Goal: Entertainment & Leisure: Consume media (video, audio)

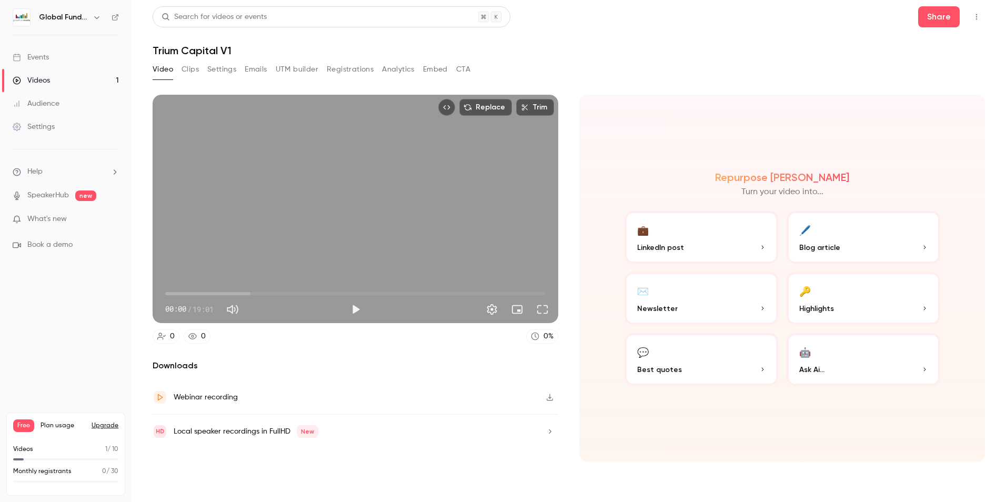
click at [194, 69] on button "Clips" at bounding box center [190, 69] width 17 height 17
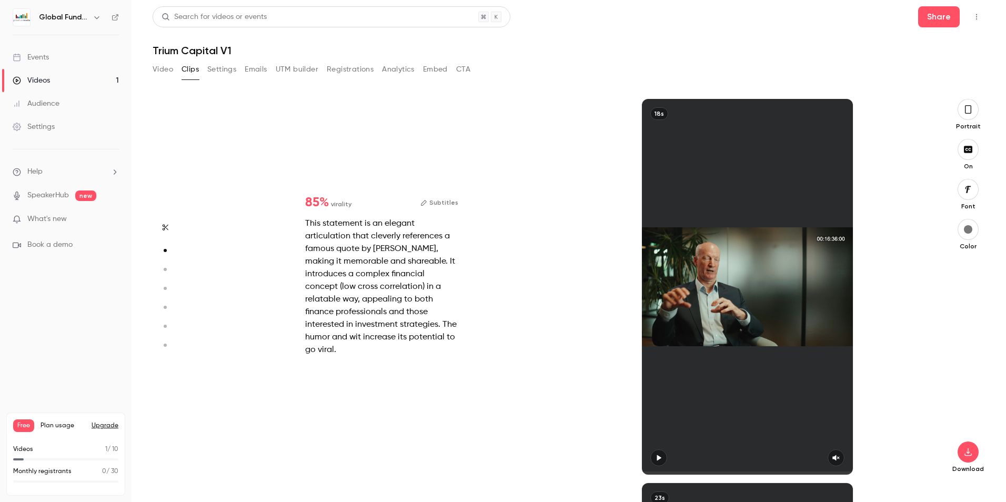
type input "*"
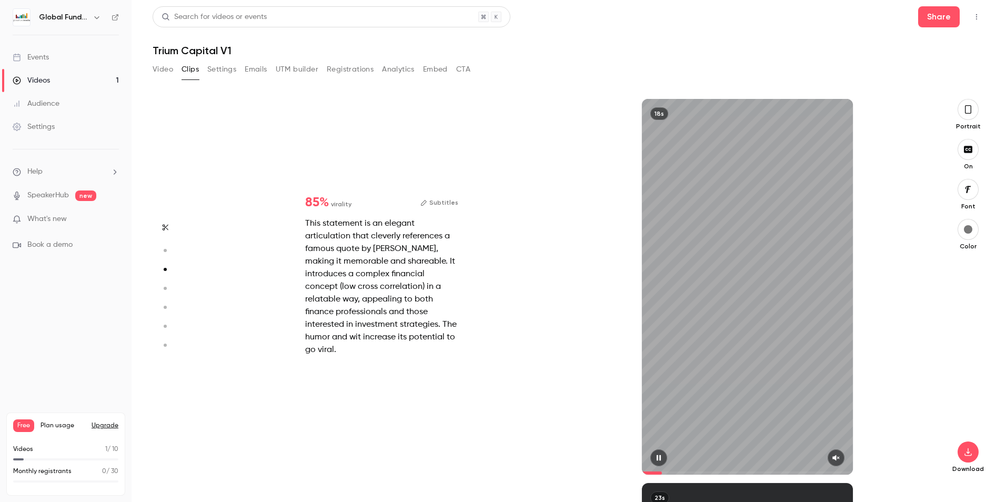
type input "*"
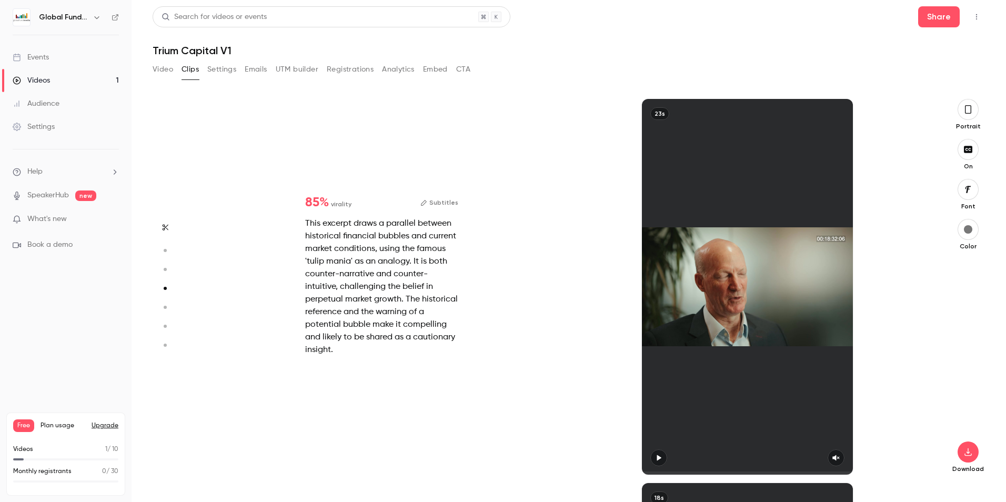
scroll to position [1152, 0]
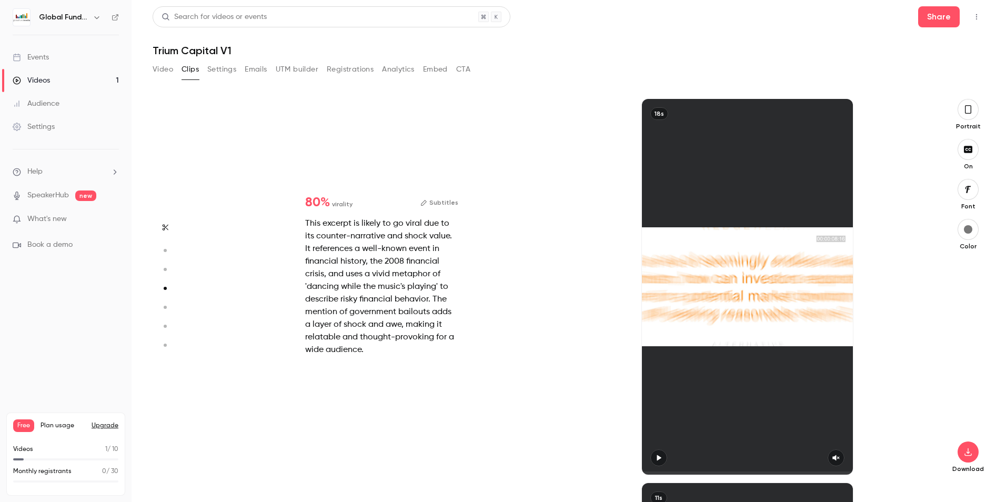
type input "*"
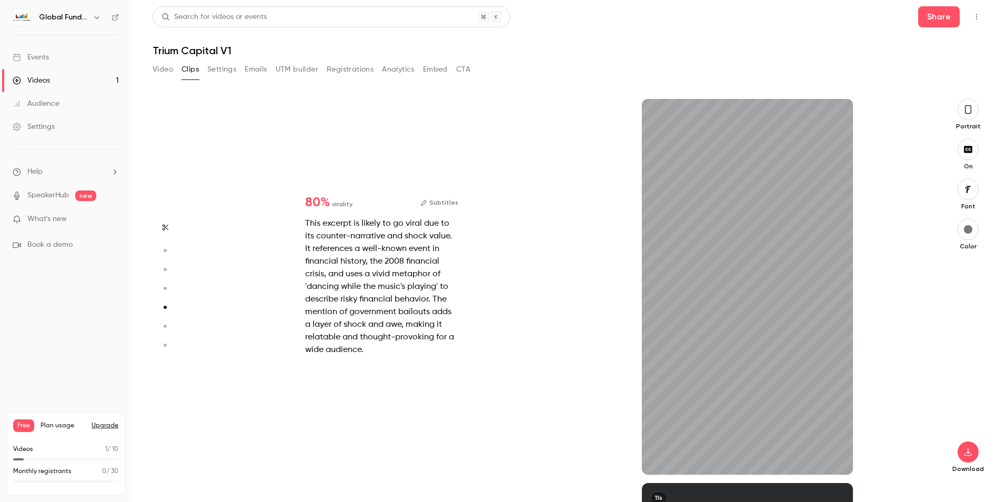
type input "*"
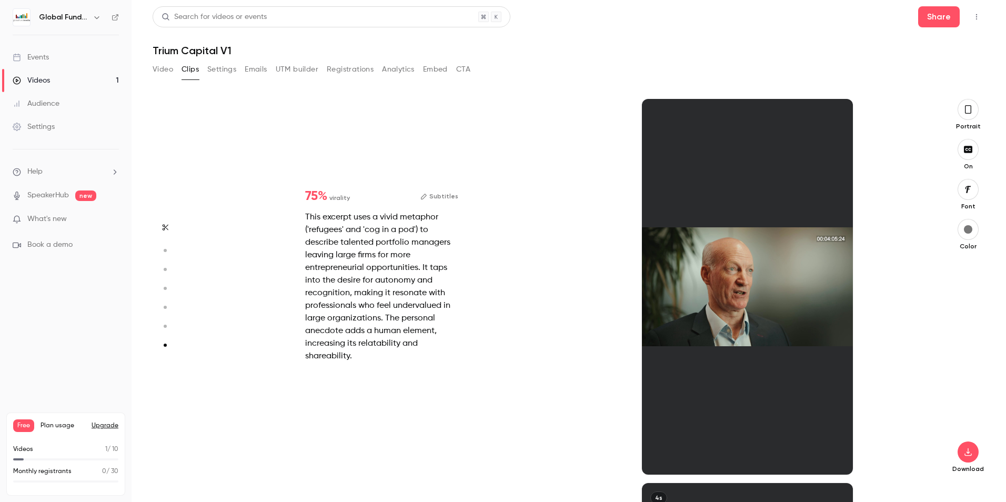
type input "*"
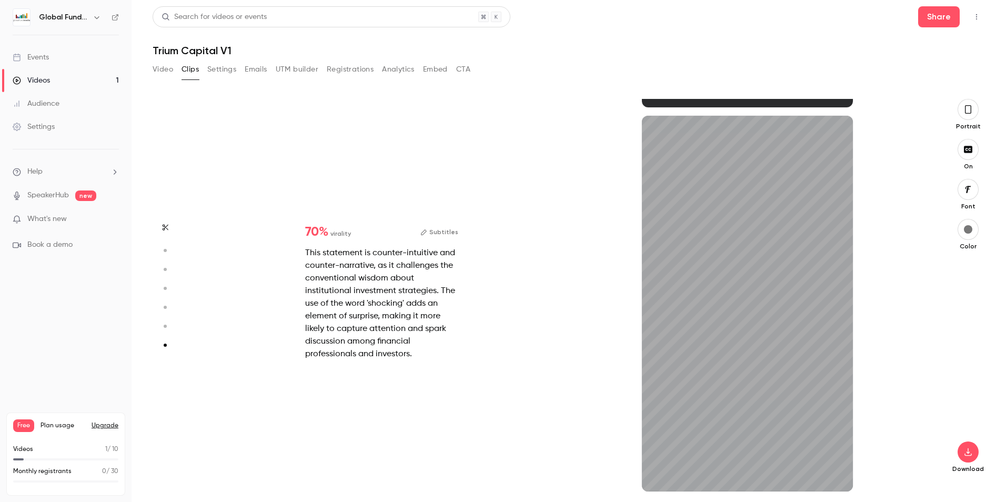
type input "*"
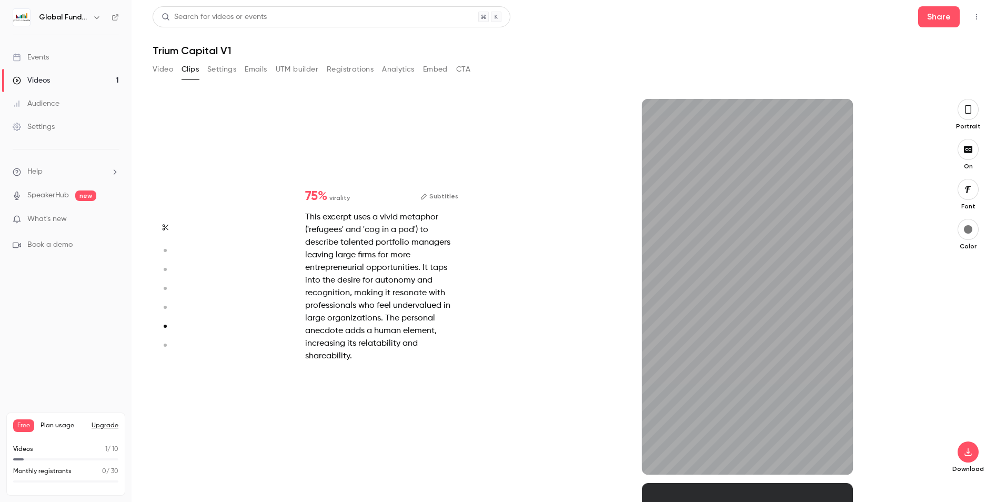
type input "*"
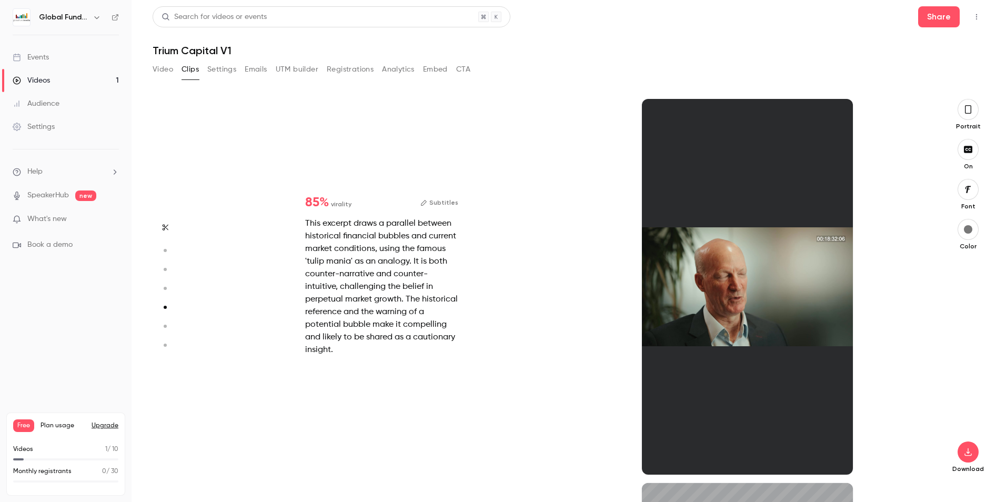
type input "*"
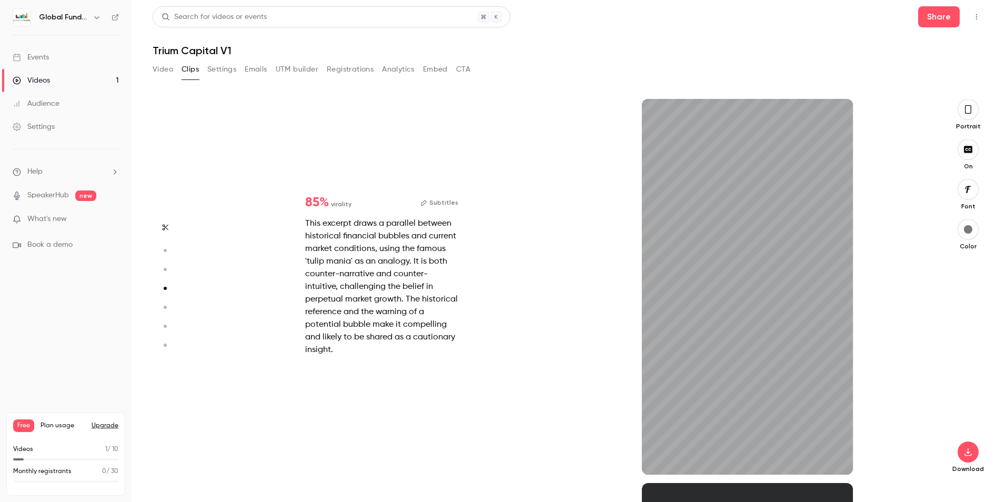
drag, startPoint x: 679, startPoint y: 467, endPoint x: 632, endPoint y: 459, distance: 47.6
click at [632, 459] on div "23s" at bounding box center [748, 287] width 366 height 376
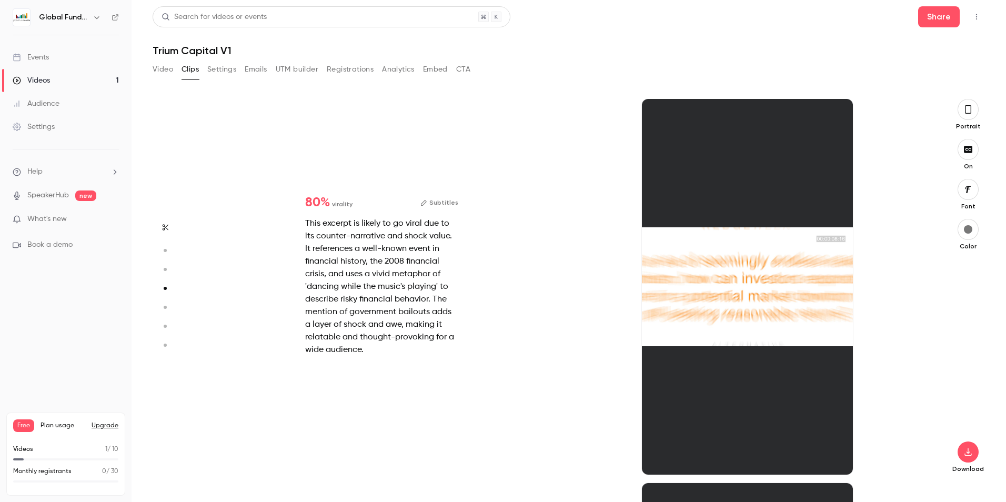
type input "*"
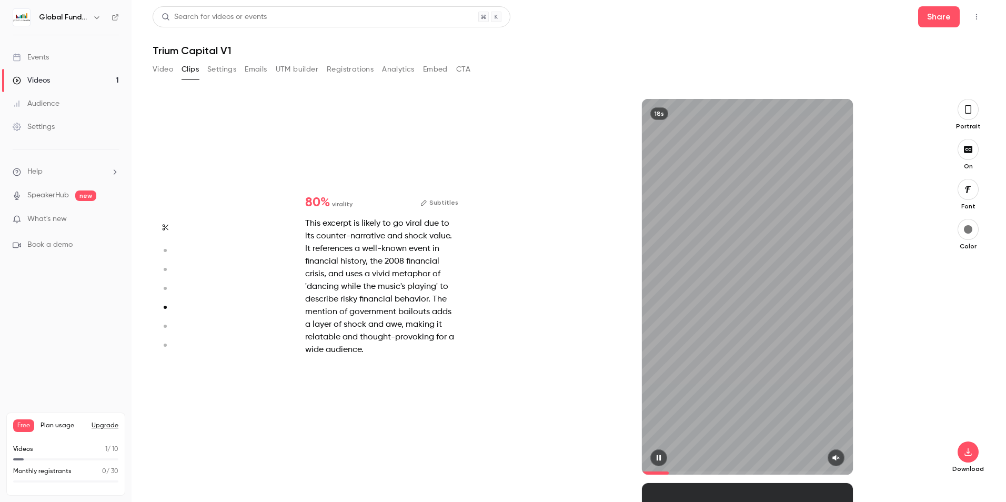
click at [657, 457] on icon "button" at bounding box center [659, 458] width 4 height 6
click at [657, 457] on icon "button" at bounding box center [659, 457] width 8 height 7
type input "*"
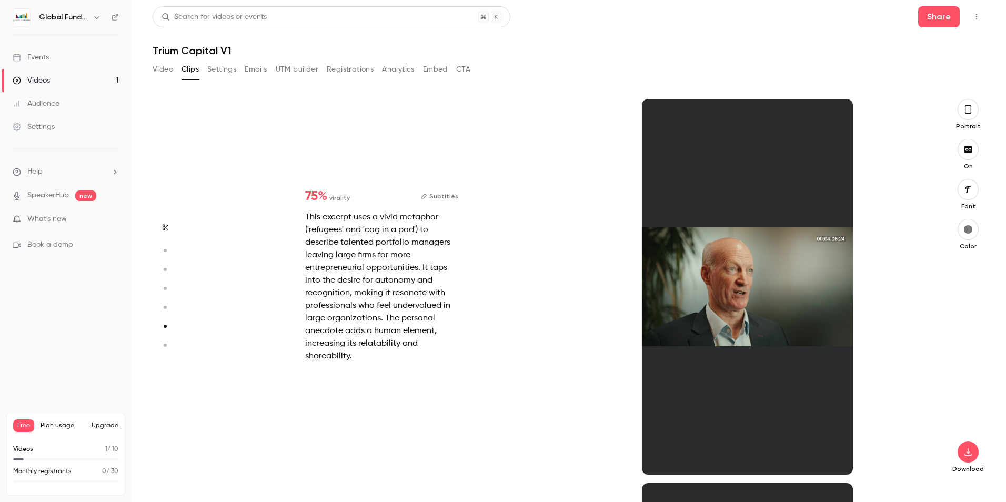
scroll to position [1921, 0]
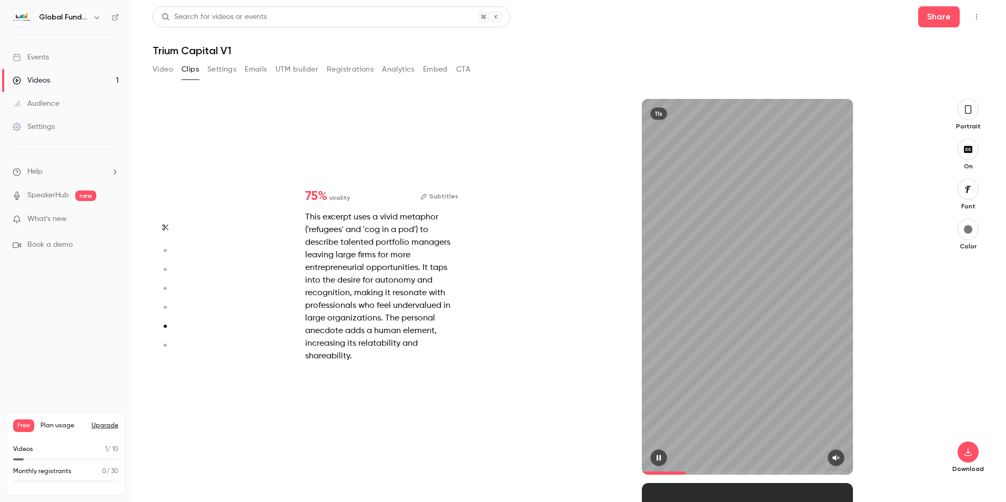
click at [656, 458] on icon "button" at bounding box center [659, 457] width 8 height 7
click at [656, 457] on icon "button" at bounding box center [659, 457] width 8 height 7
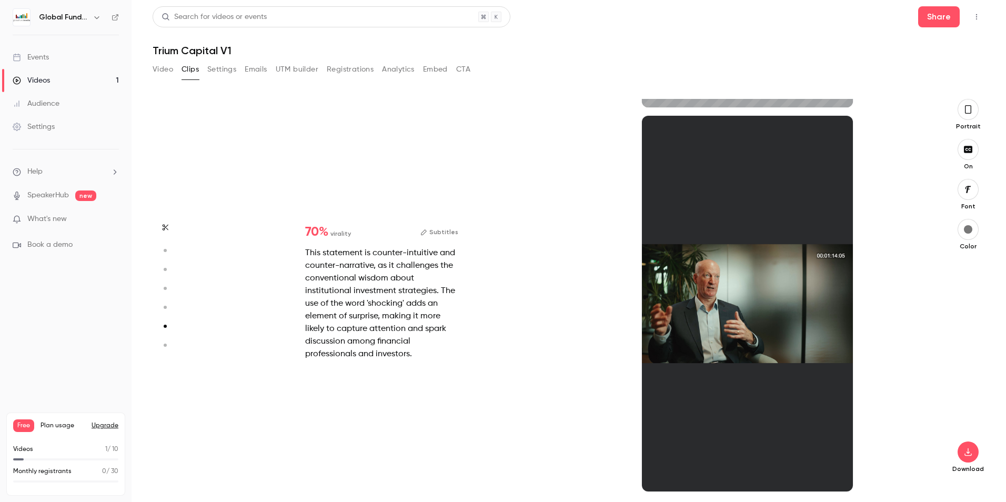
type input "*"
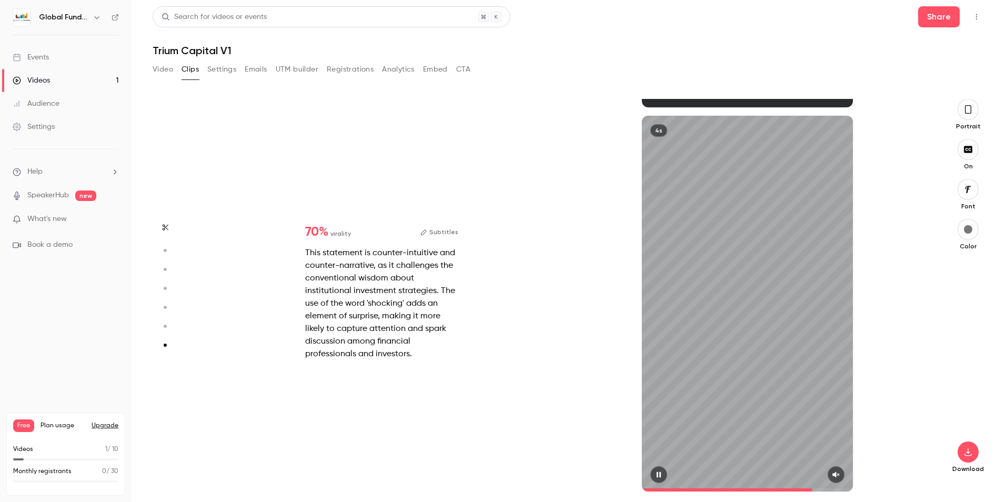
click at [661, 474] on icon "button" at bounding box center [659, 474] width 8 height 7
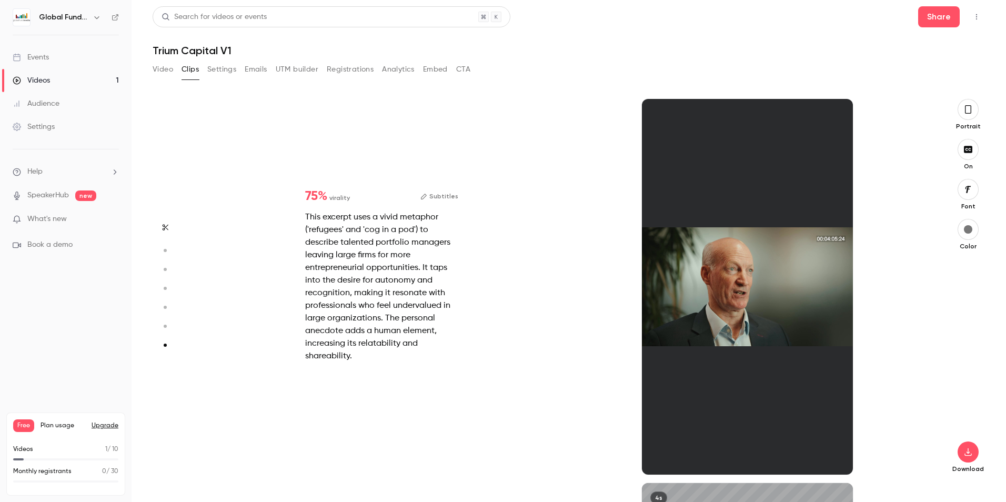
type input "*"
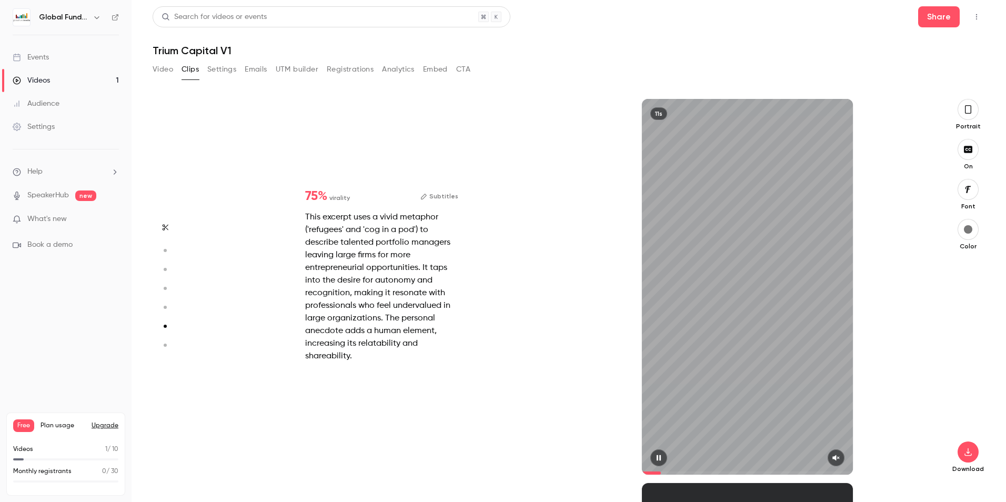
type input "*"
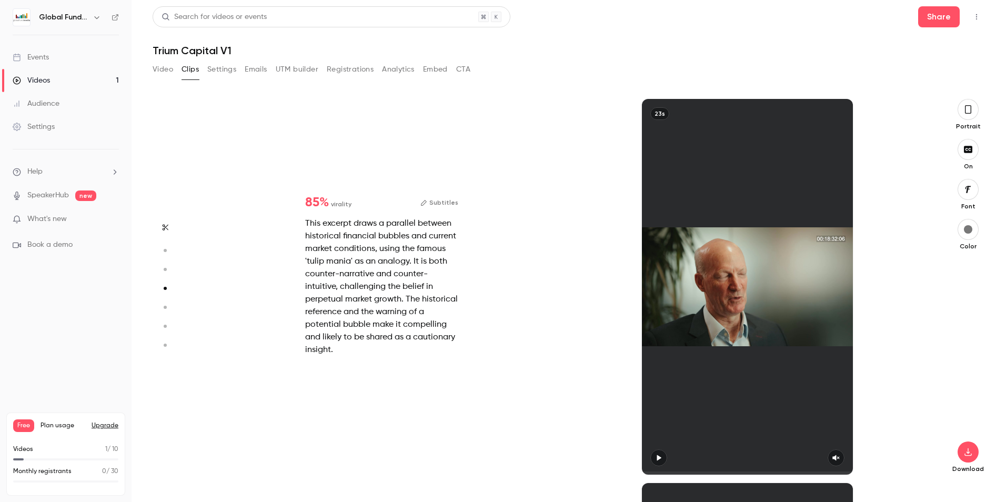
scroll to position [1152, 0]
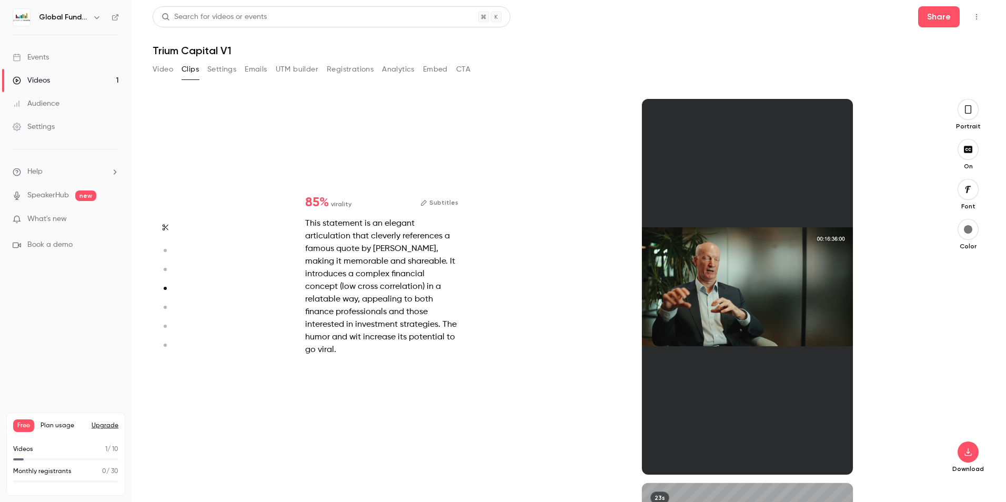
type input "*"
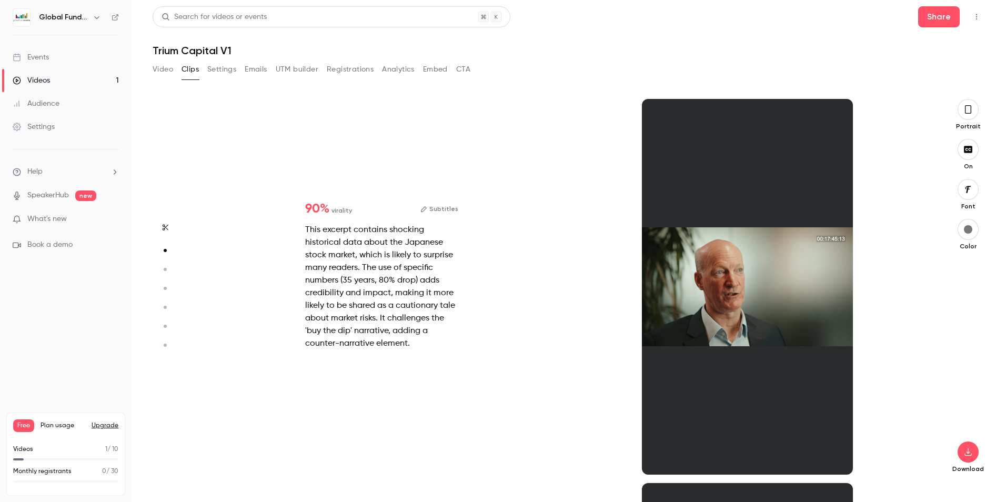
scroll to position [0, 0]
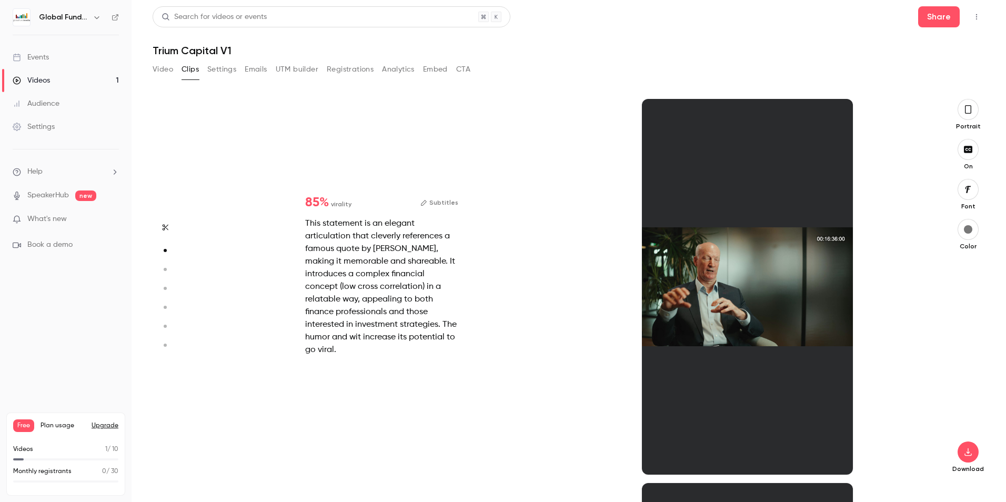
type input "*"
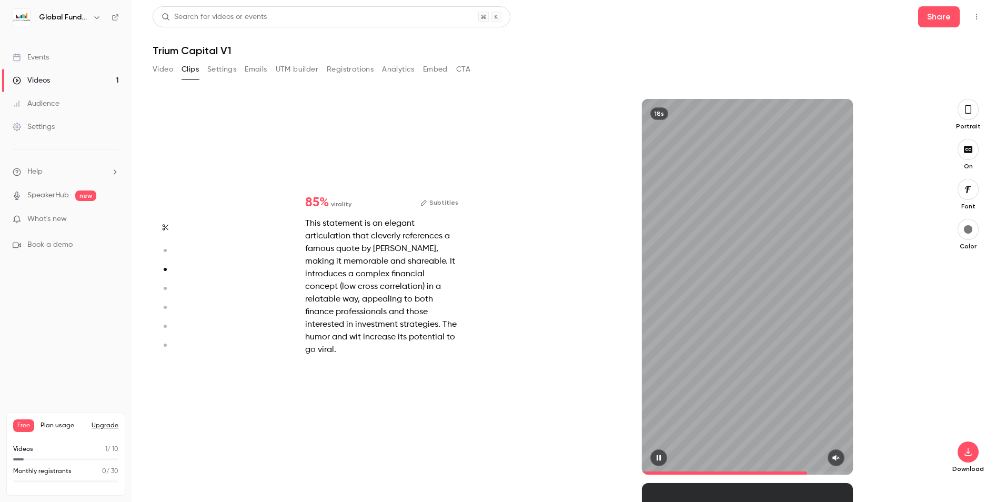
click at [660, 450] on button "button" at bounding box center [658, 457] width 17 height 17
type input "****"
